Goal: Navigation & Orientation: Find specific page/section

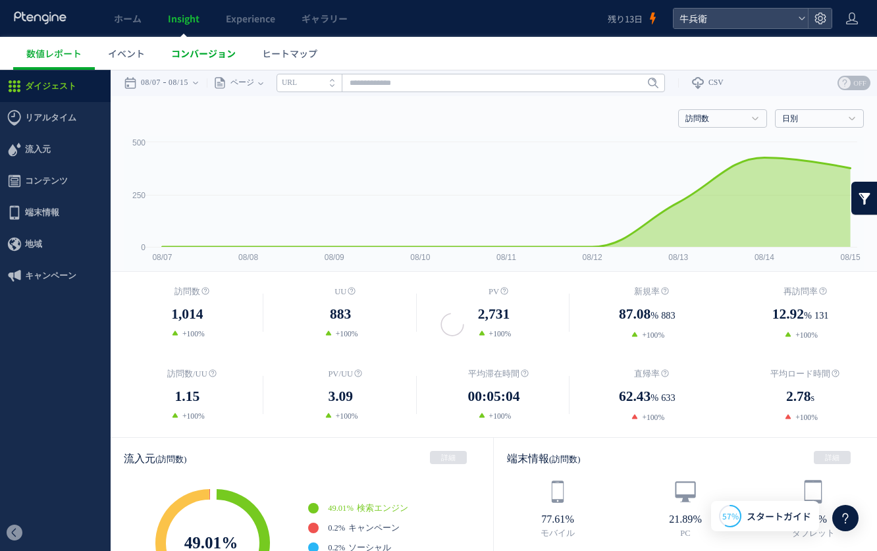
click at [199, 59] on span "コンバージョン" at bounding box center [203, 53] width 65 height 13
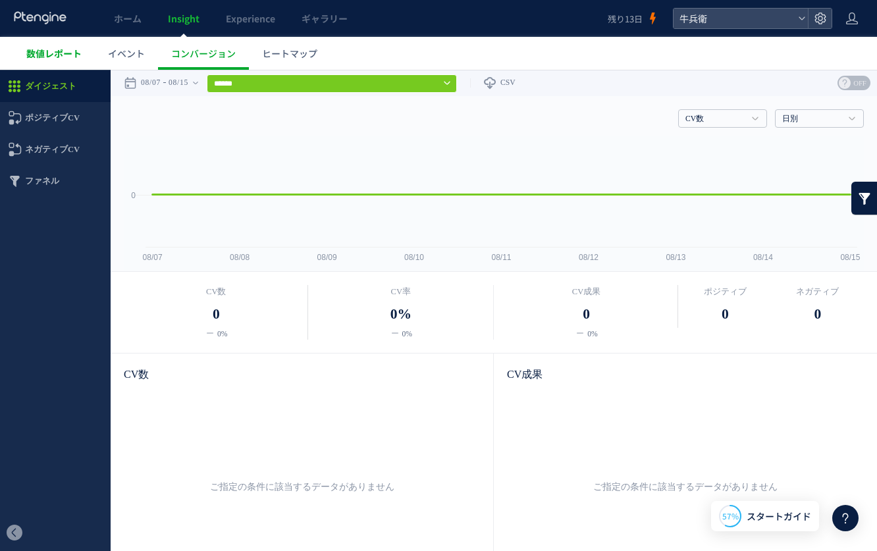
click at [63, 51] on span "数値レポート" at bounding box center [53, 53] width 55 height 13
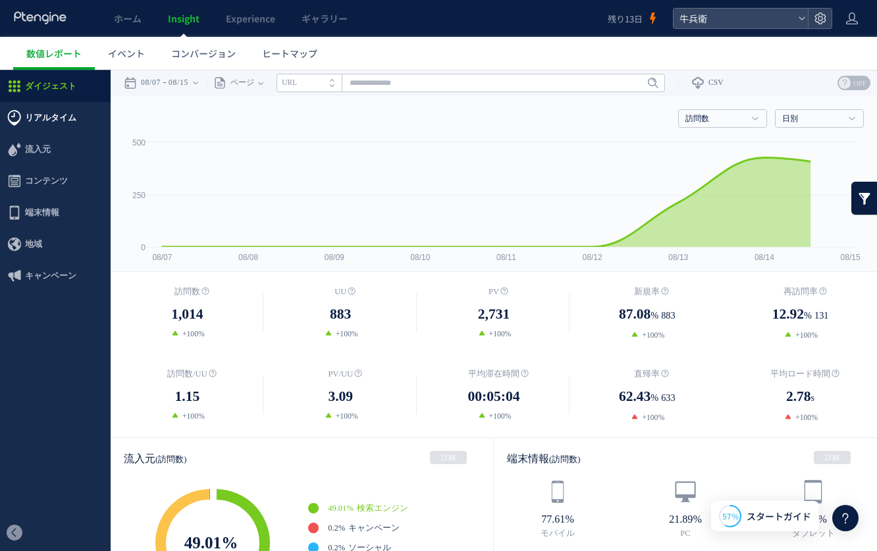
click at [52, 123] on span "リアルタイム" at bounding box center [50, 118] width 51 height 32
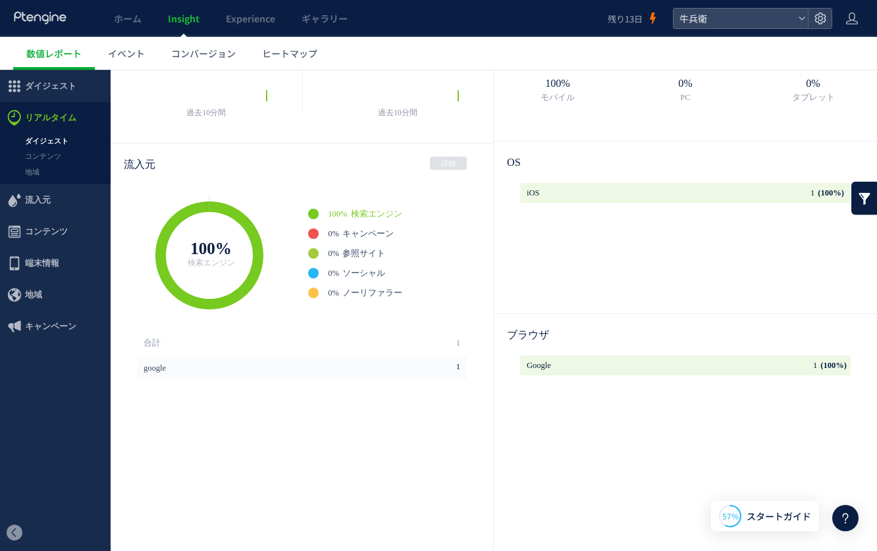
scroll to position [95, 0]
click at [66, 149] on link "コンテンツ" at bounding box center [55, 156] width 111 height 15
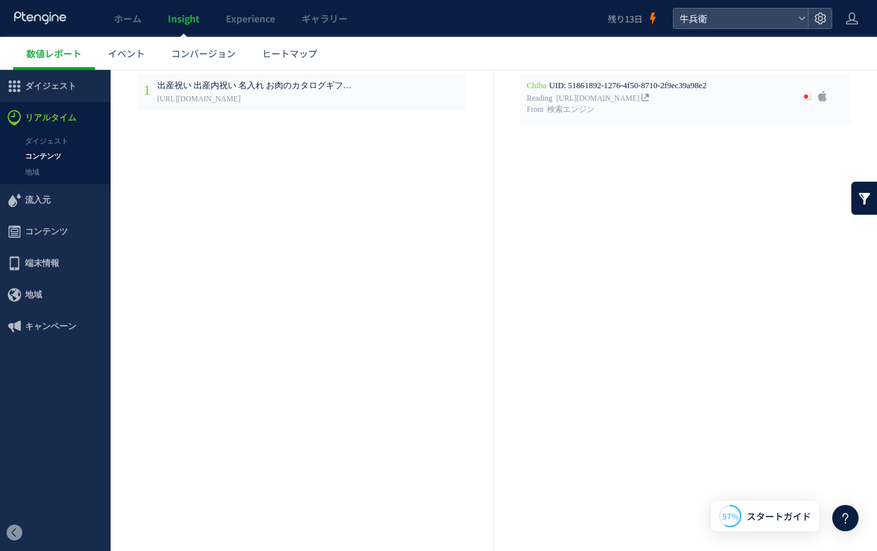
scroll to position [64, 0]
click at [67, 57] on span "数値レポート" at bounding box center [53, 53] width 55 height 13
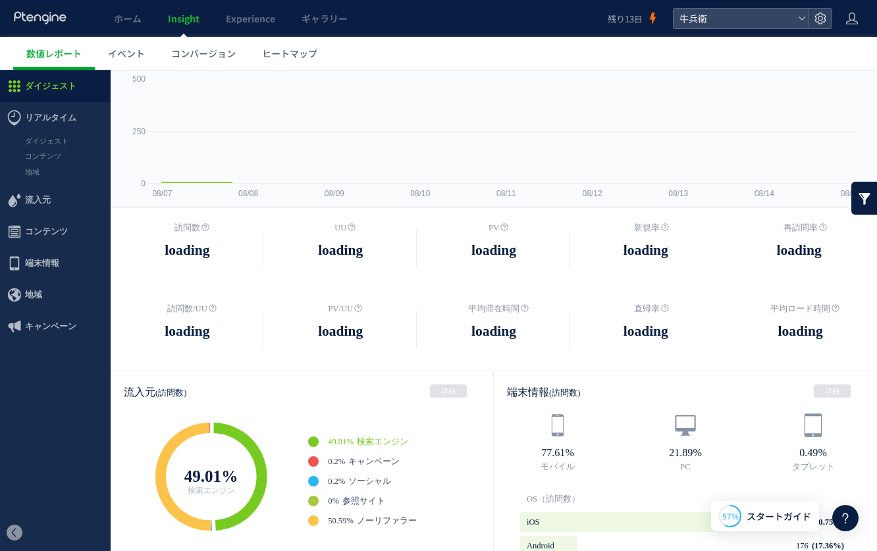
scroll to position [95, 0]
